Goal: Task Accomplishment & Management: Manage account settings

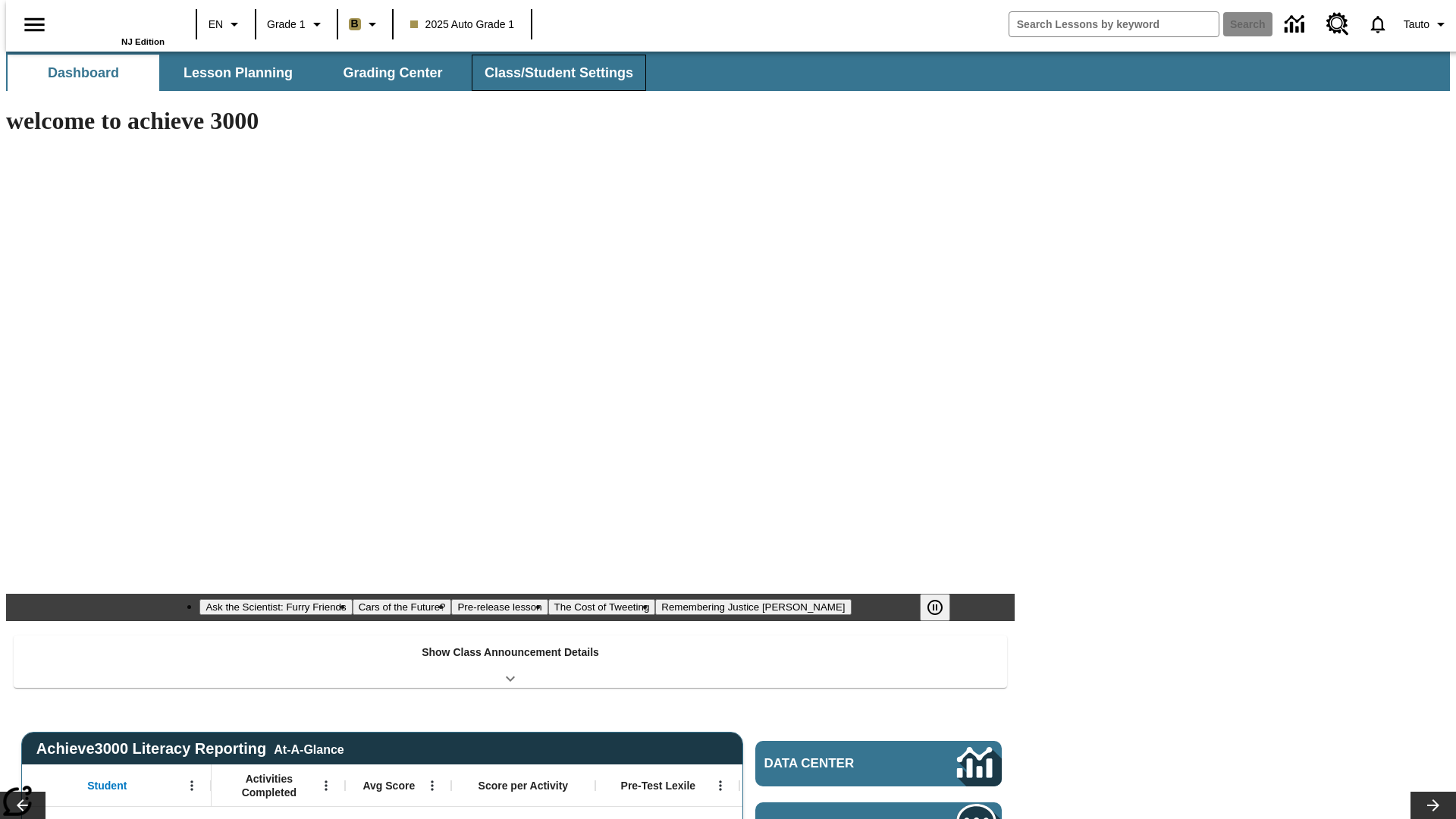
click at [552, 73] on span "Class/Student Settings" at bounding box center [558, 73] width 149 height 17
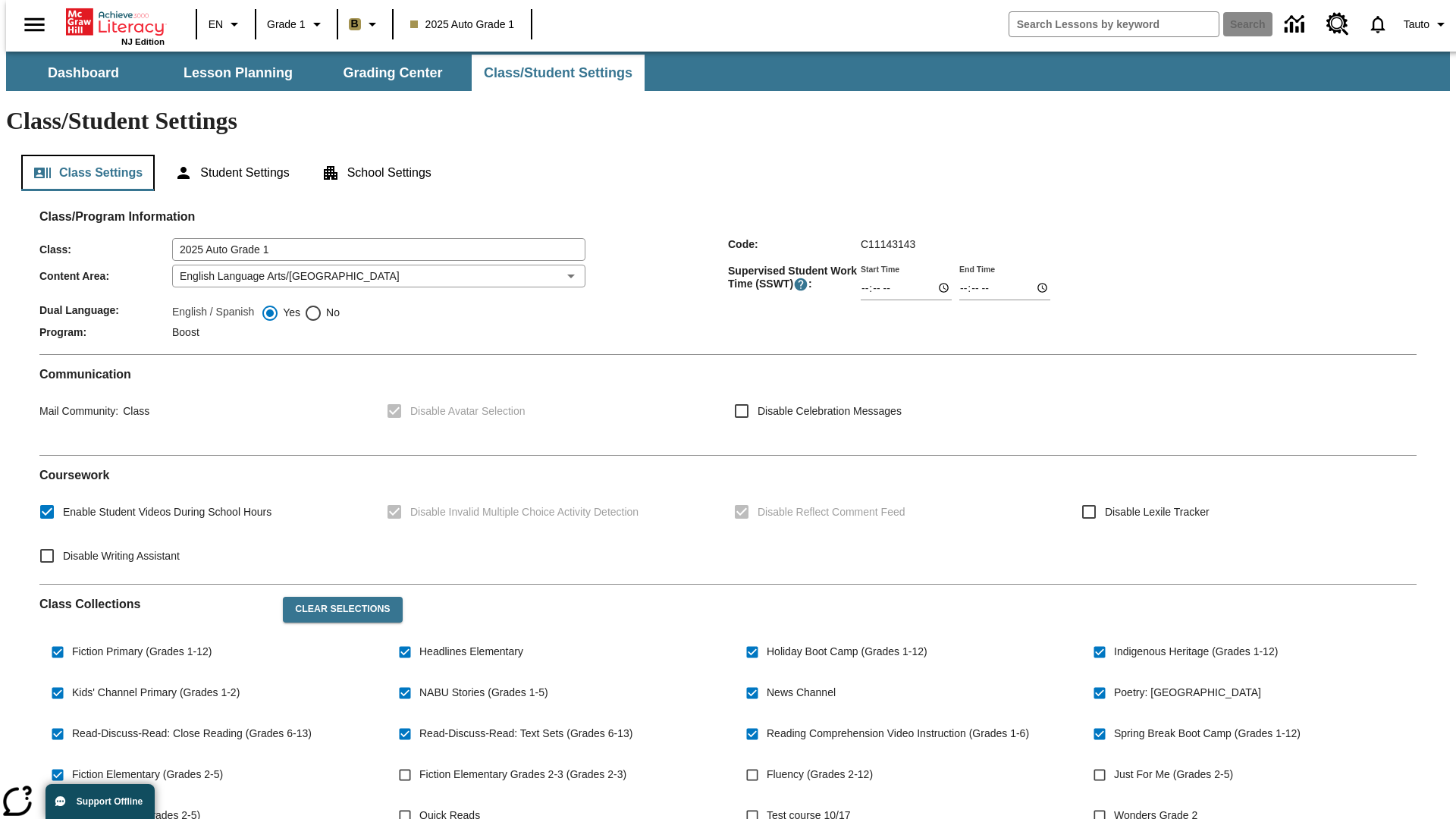
click at [81, 154] on button "Class Settings" at bounding box center [88, 172] width 134 height 36
click at [522, 766] on span "Fiction Elementary Grades 2-3 (Grades 2-3)" at bounding box center [523, 774] width 207 height 16
click at [419, 761] on input "Fiction Elementary Grades 2-3 (Grades 2-3)" at bounding box center [405, 775] width 29 height 29
checkbox input "true"
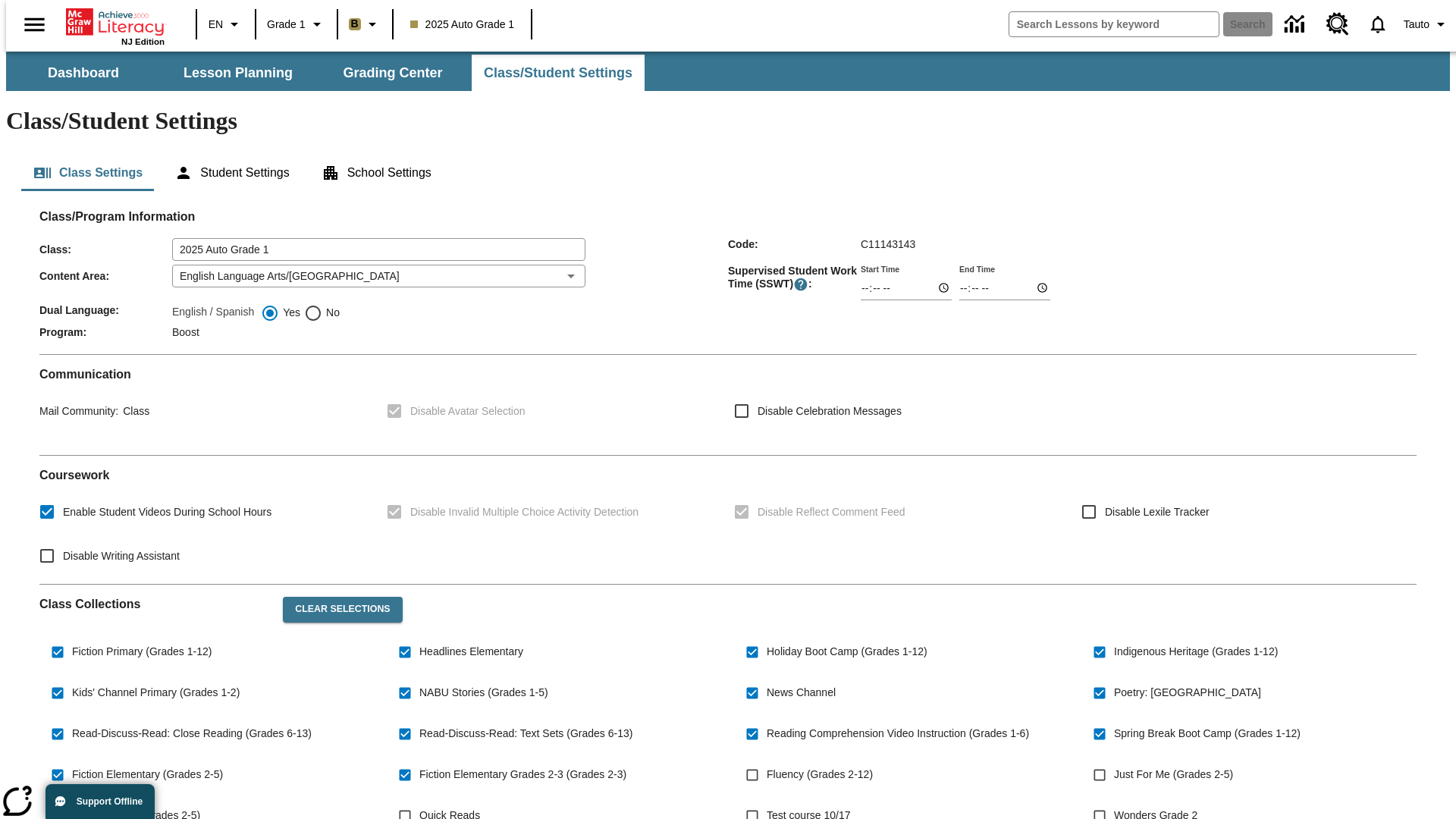
scroll to position [222, 0]
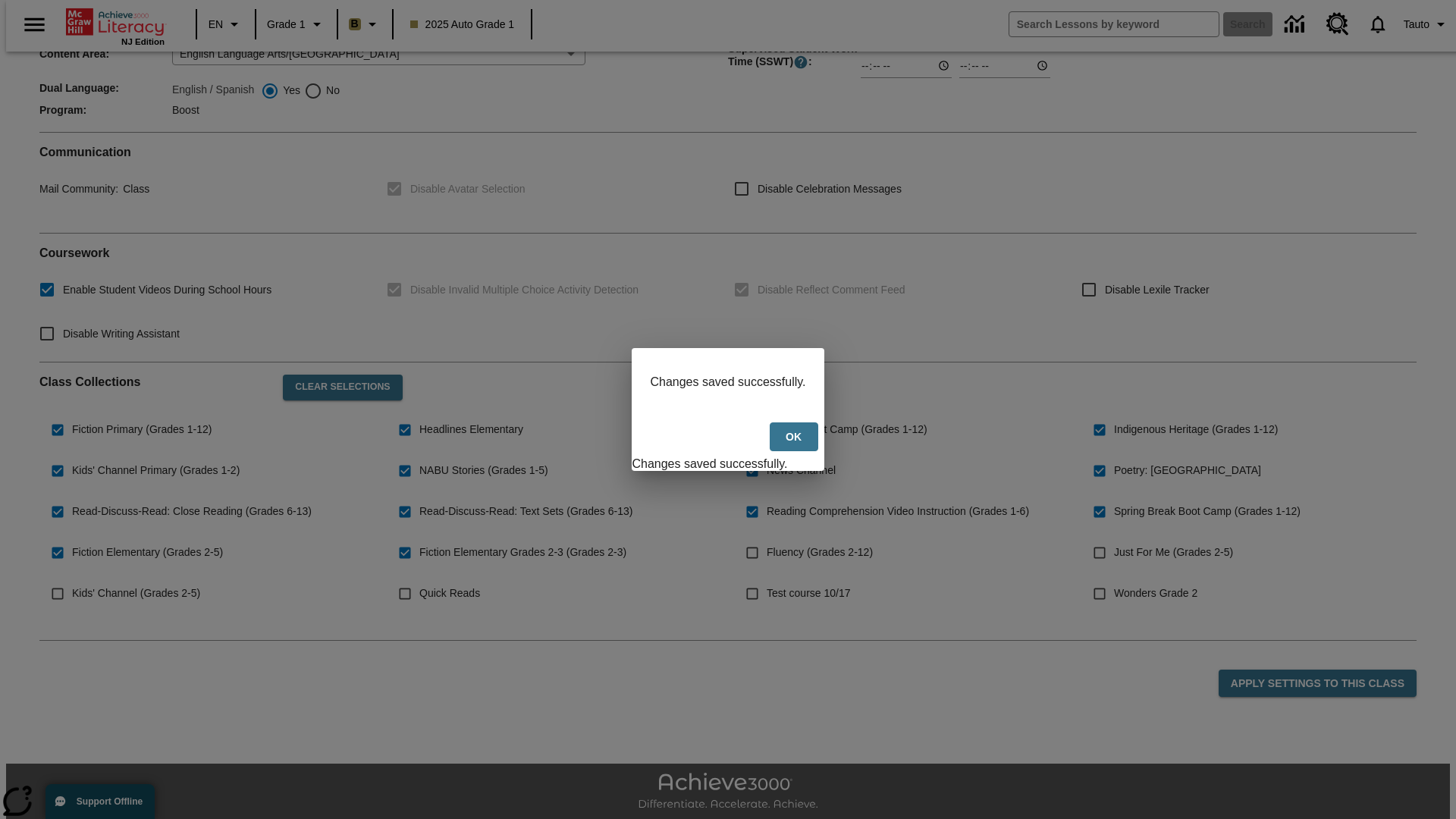
click at [794, 444] on button "Ok" at bounding box center [794, 437] width 48 height 30
